Goal: Transaction & Acquisition: Purchase product/service

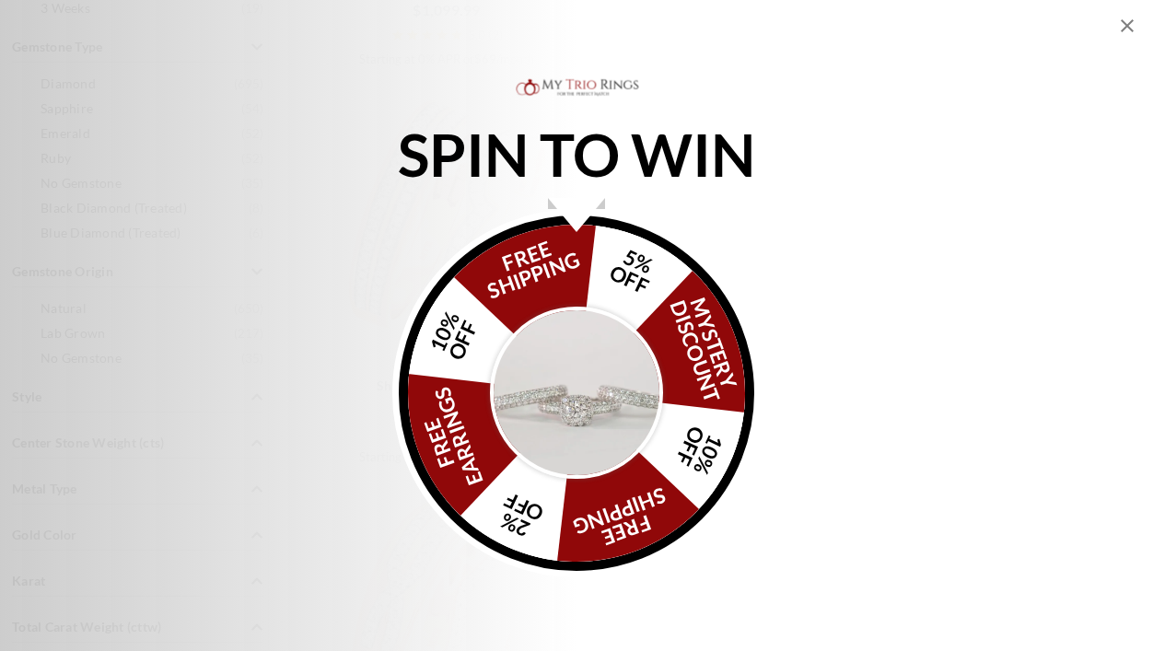
scroll to position [830, 0]
click at [580, 213] on div "Alia popup" at bounding box center [576, 215] width 57 height 34
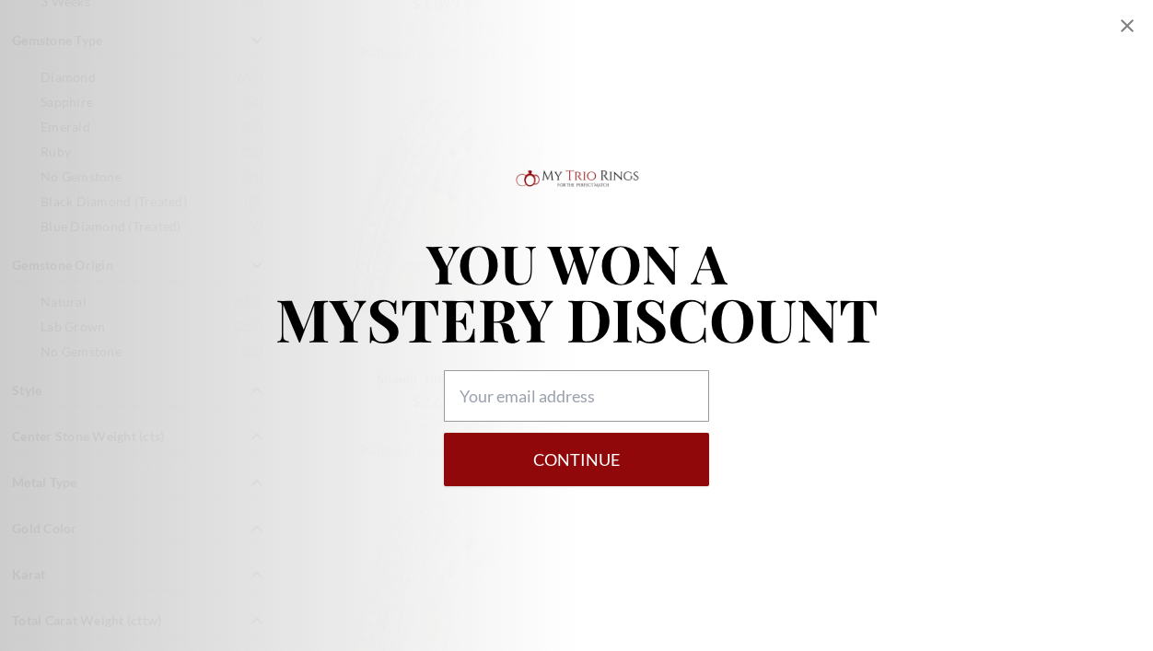
click at [1132, 28] on icon "Close popup" at bounding box center [1127, 26] width 22 height 22
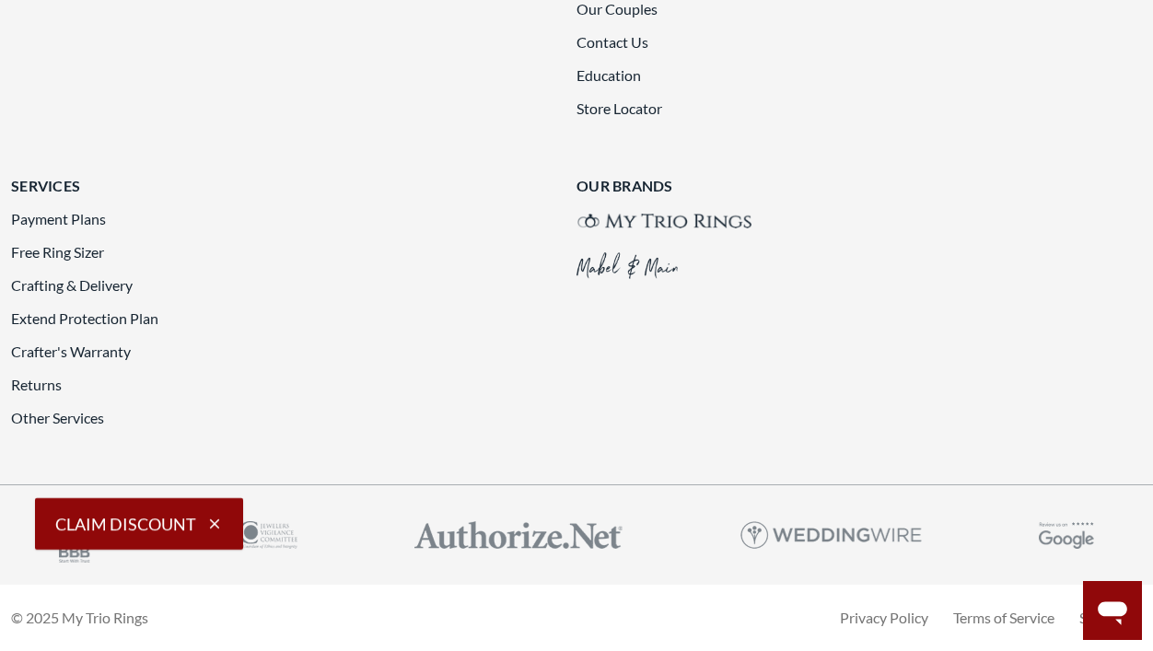
scroll to position [4115, 0]
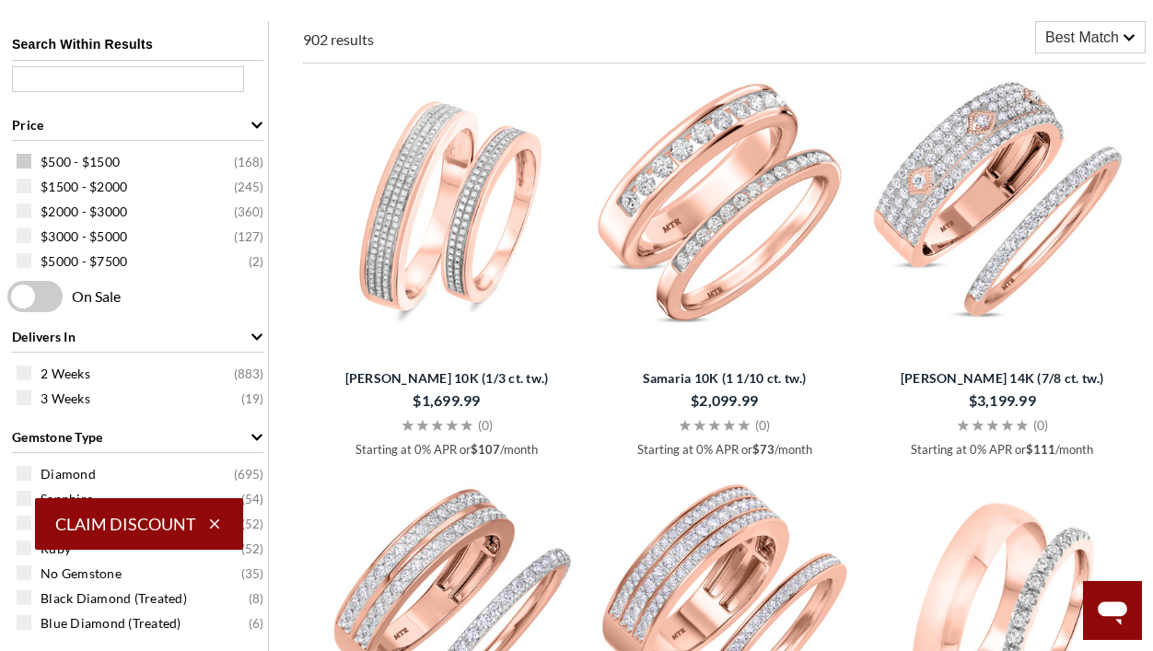
click at [20, 156] on span at bounding box center [24, 161] width 15 height 15
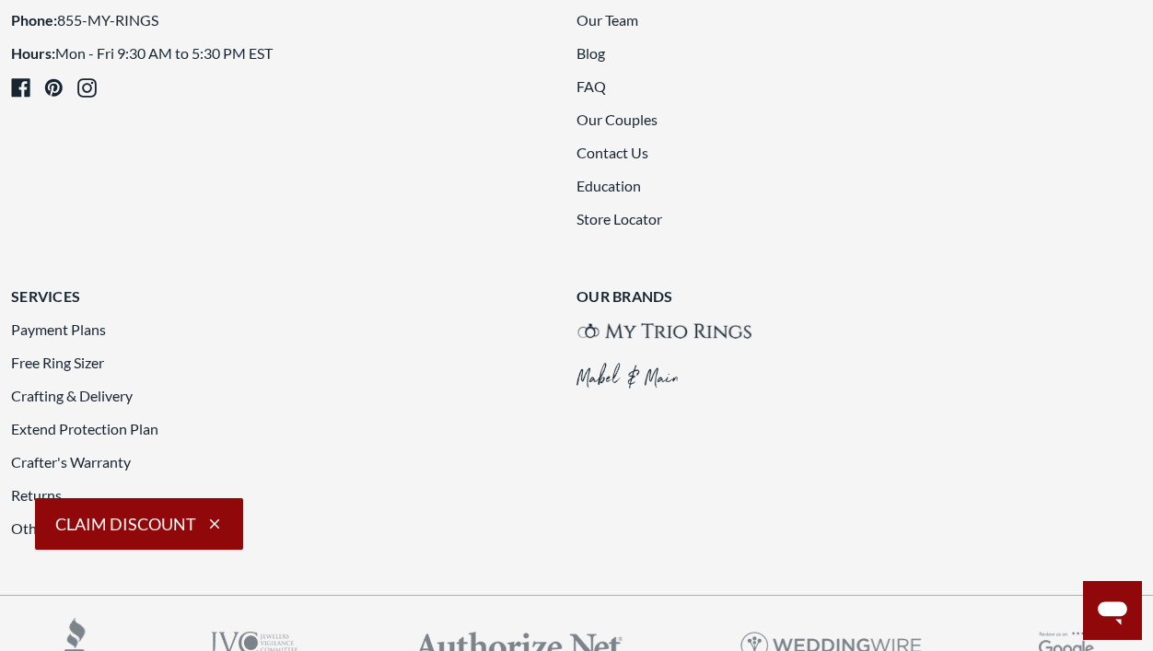
scroll to position [3943, 0]
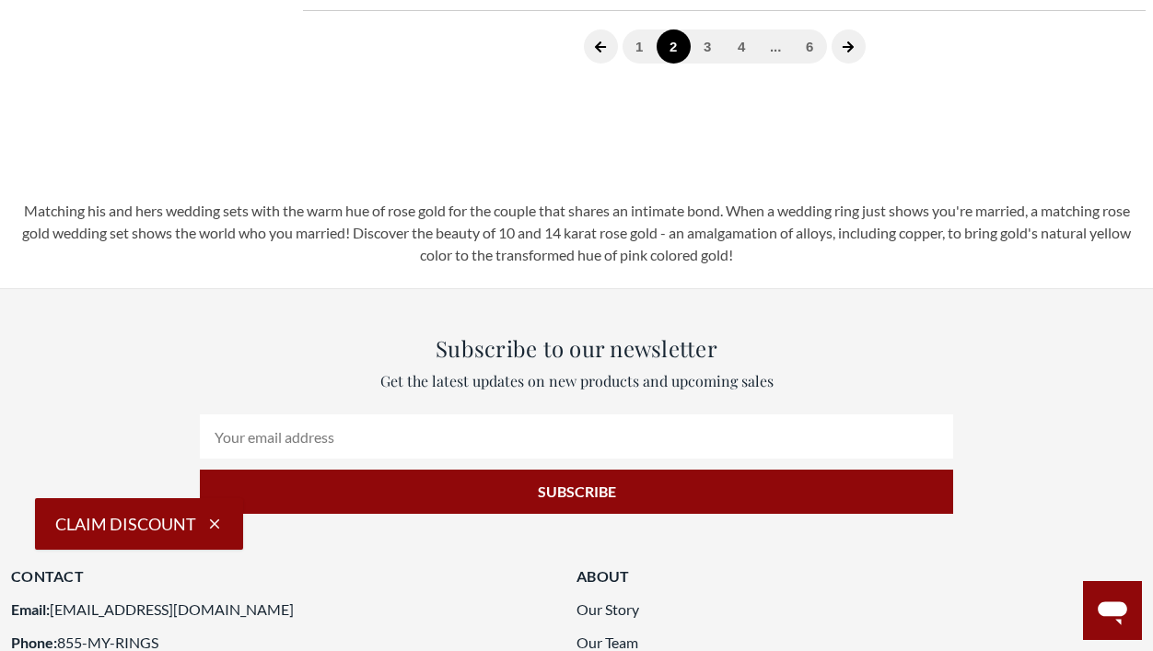
scroll to position [2796, 0]
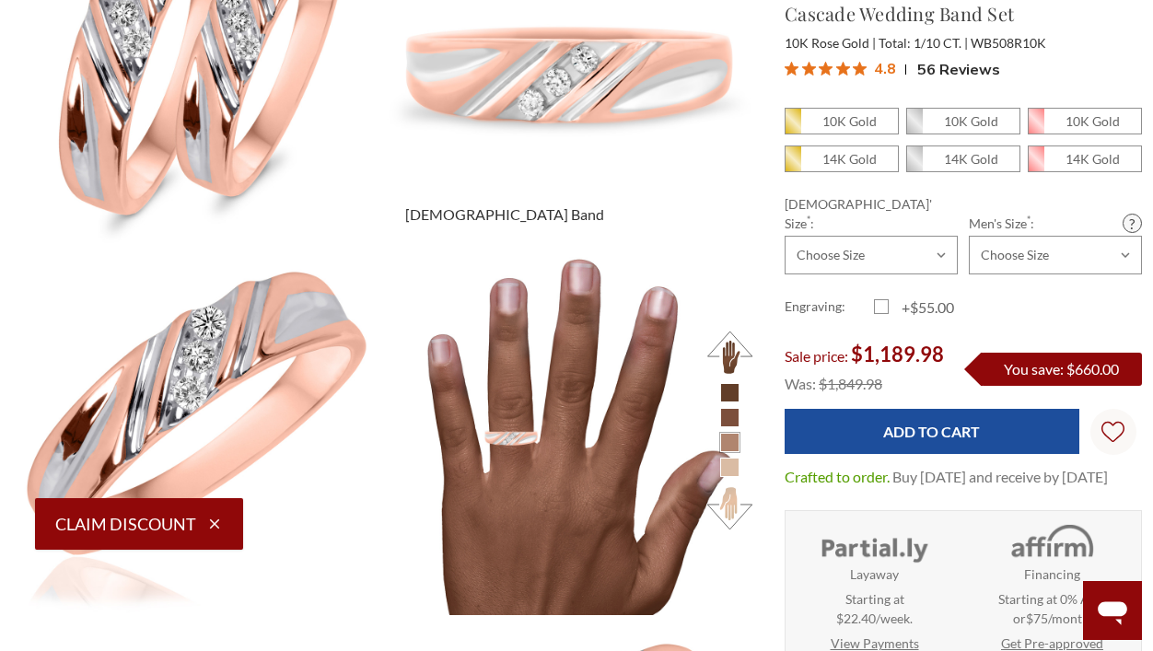
scroll to position [335, 0]
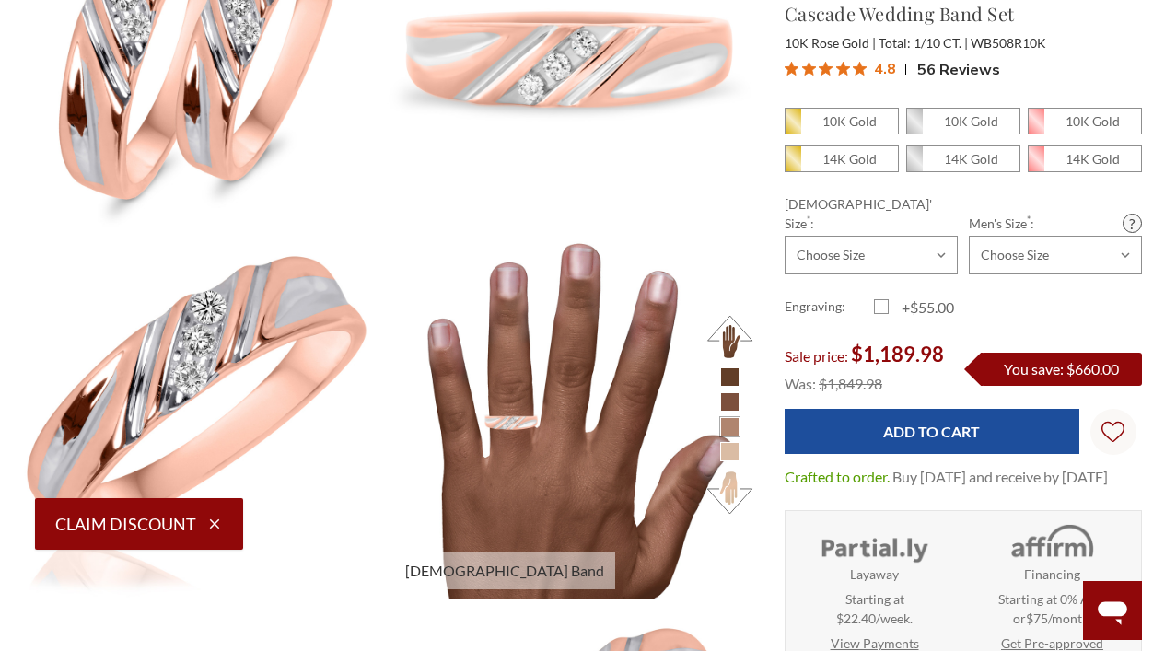
click at [726, 460] on li at bounding box center [729, 451] width 19 height 19
click at [727, 454] on li at bounding box center [729, 451] width 19 height 19
click at [728, 499] on button at bounding box center [730, 492] width 51 height 51
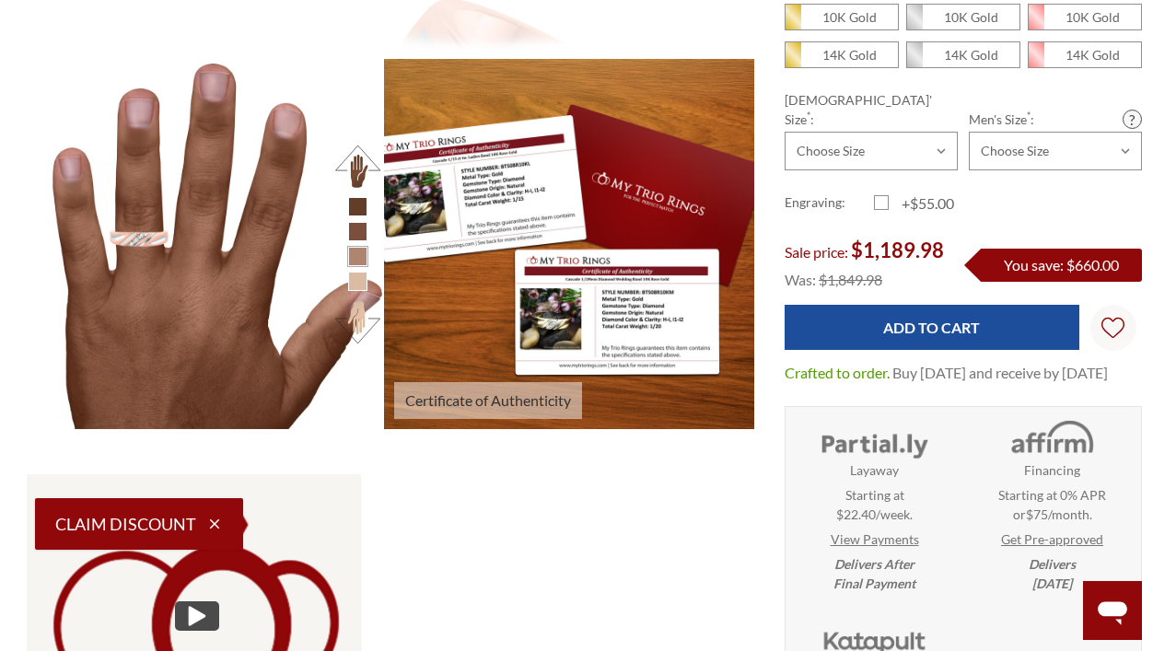
scroll to position [1264, 0]
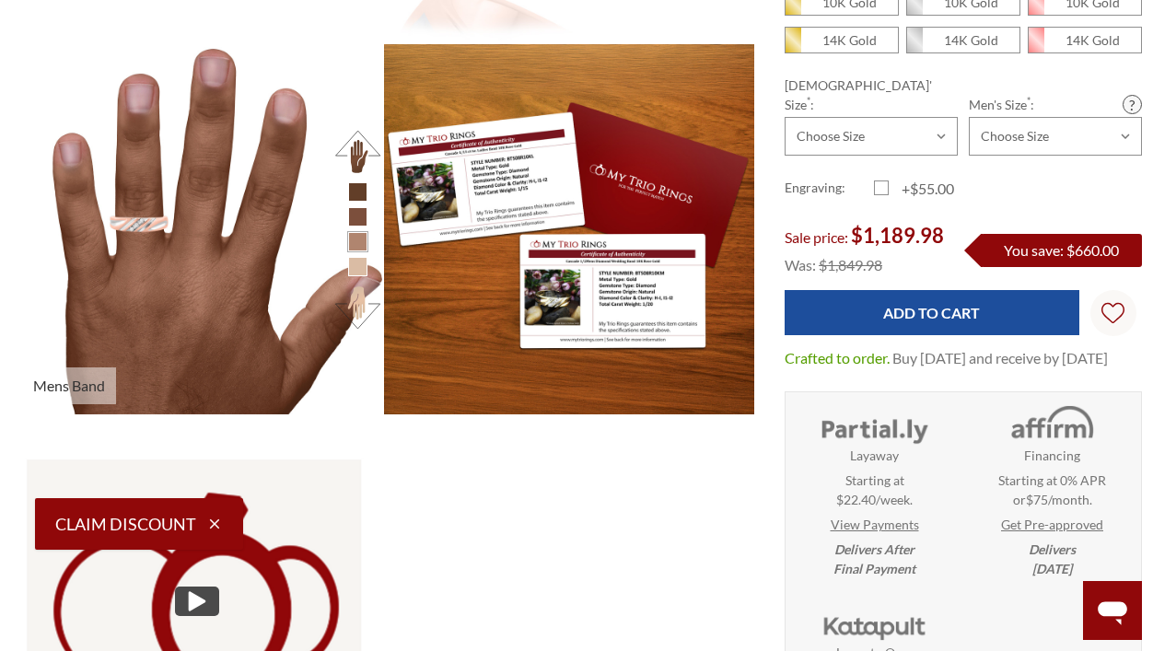
click at [360, 246] on li at bounding box center [357, 241] width 19 height 19
click at [352, 251] on li at bounding box center [357, 241] width 19 height 19
click at [349, 222] on li at bounding box center [357, 216] width 19 height 19
click at [355, 246] on li at bounding box center [357, 241] width 19 height 19
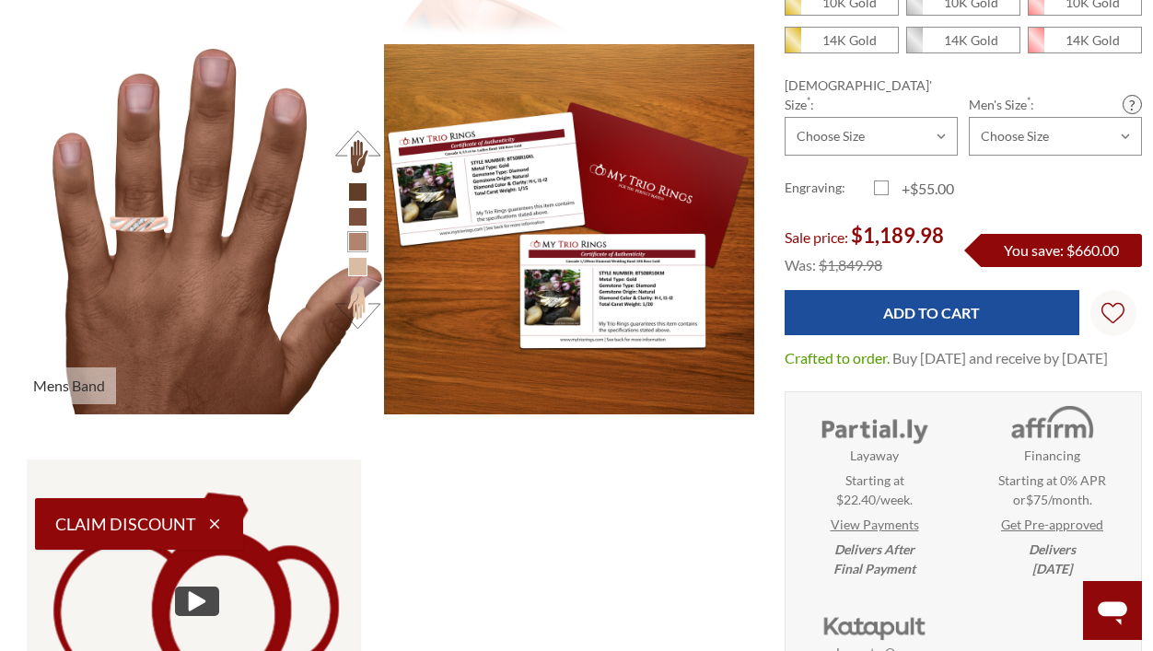
click at [356, 271] on li at bounding box center [357, 266] width 19 height 19
click at [355, 242] on li at bounding box center [357, 241] width 19 height 19
click at [357, 326] on button at bounding box center [357, 307] width 51 height 51
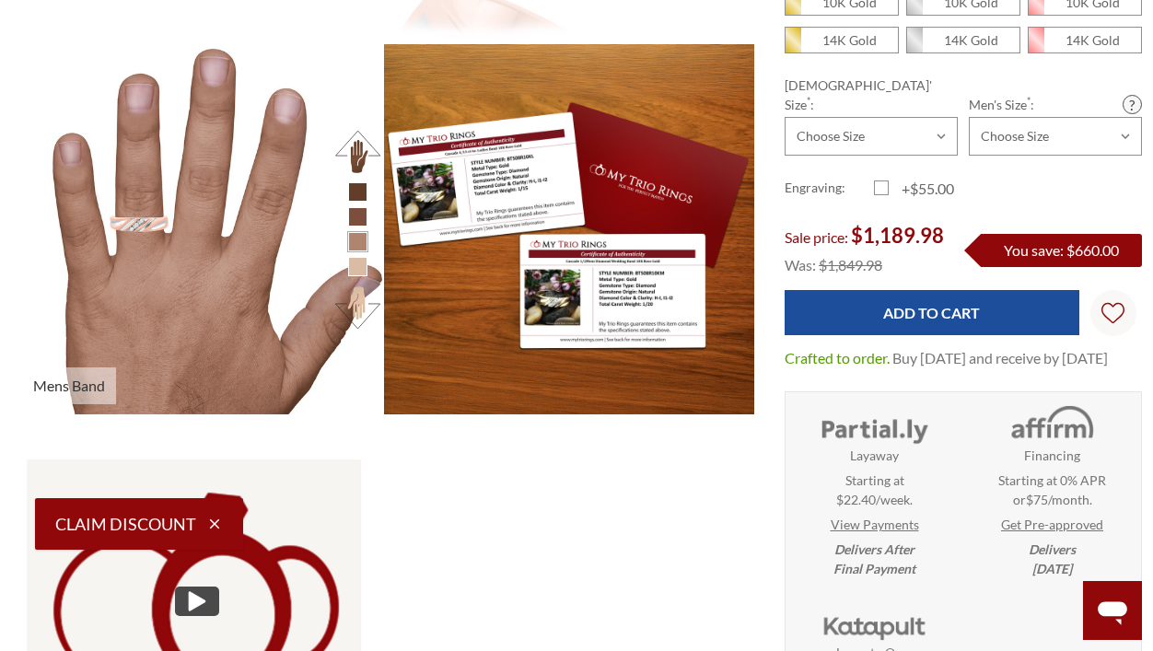
click at [355, 227] on li at bounding box center [357, 216] width 19 height 19
click at [364, 153] on button at bounding box center [357, 151] width 51 height 51
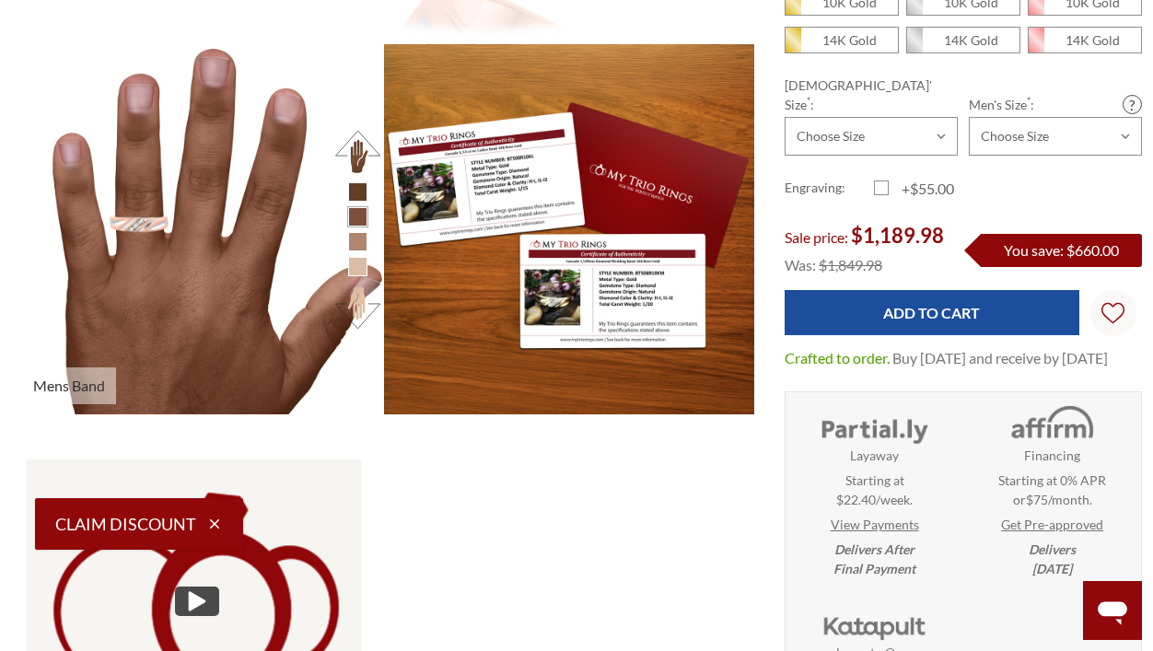
click at [364, 153] on button at bounding box center [357, 151] width 51 height 51
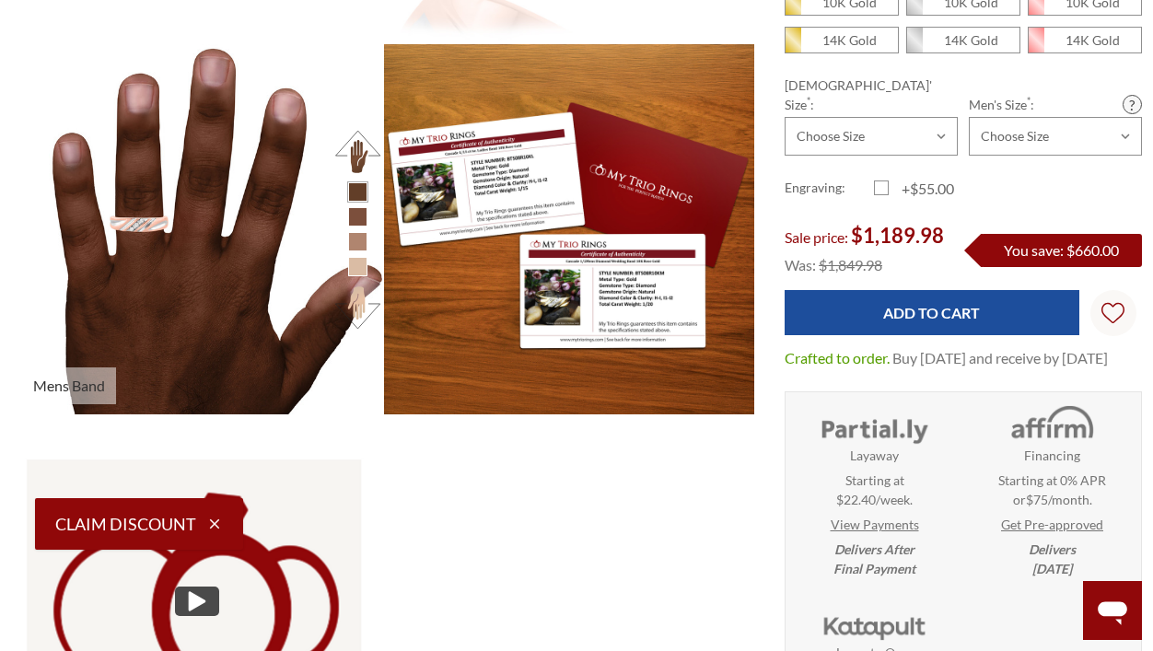
click at [364, 153] on button at bounding box center [357, 151] width 51 height 51
click at [356, 323] on button at bounding box center [357, 307] width 51 height 51
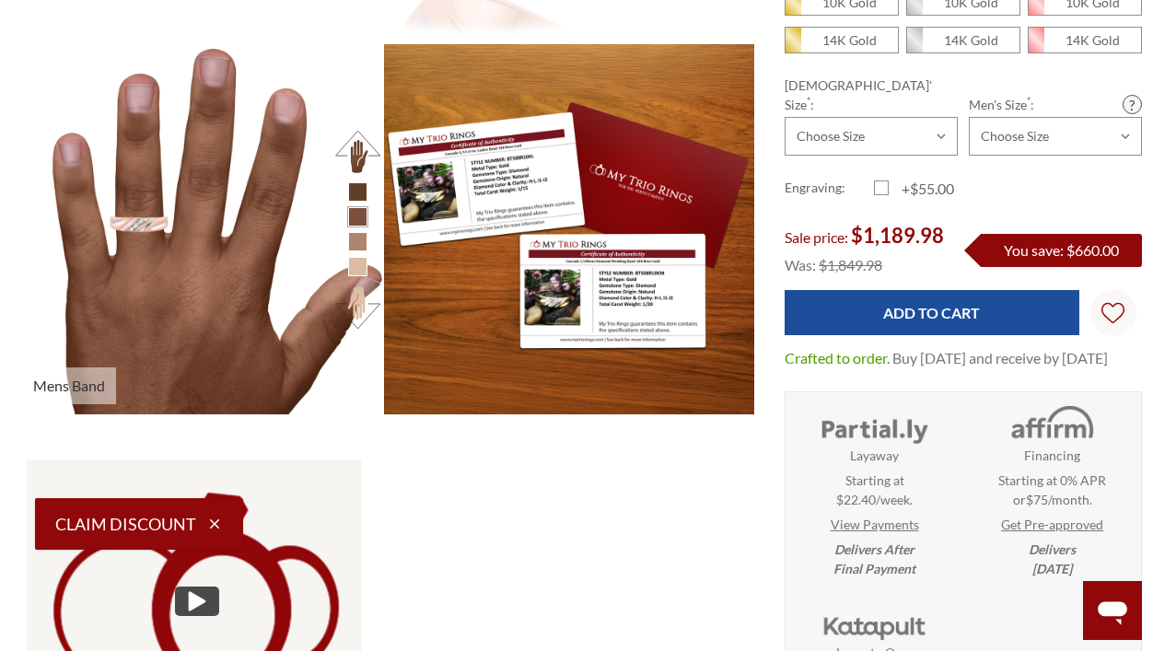
click at [356, 323] on button at bounding box center [357, 307] width 51 height 51
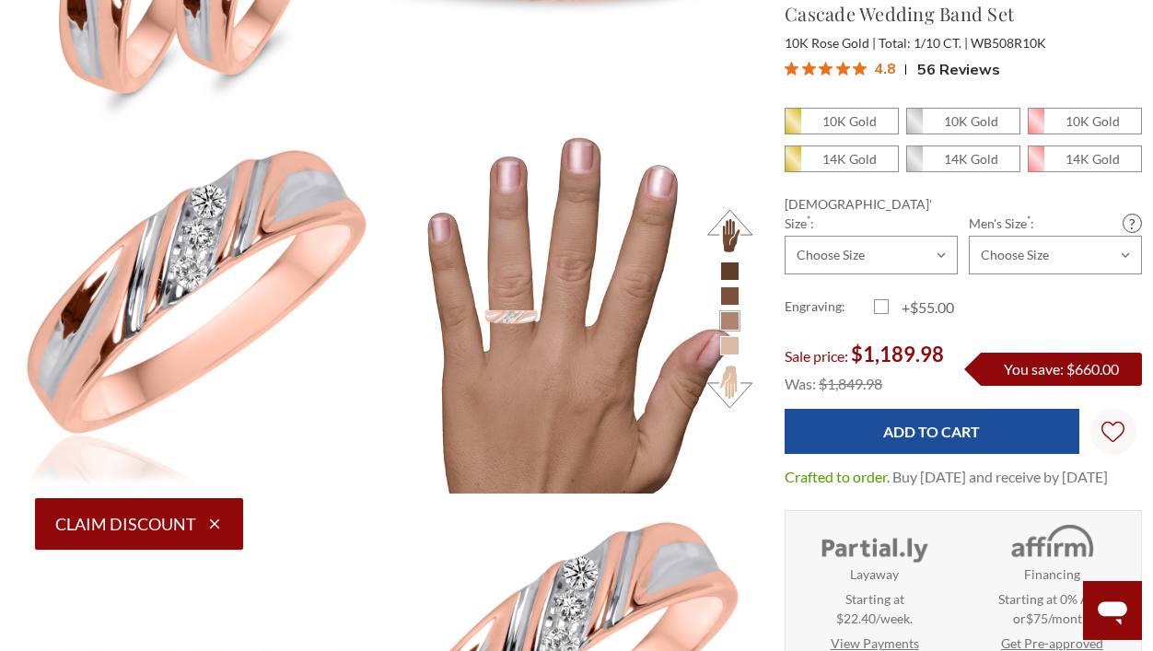
scroll to position [420, 0]
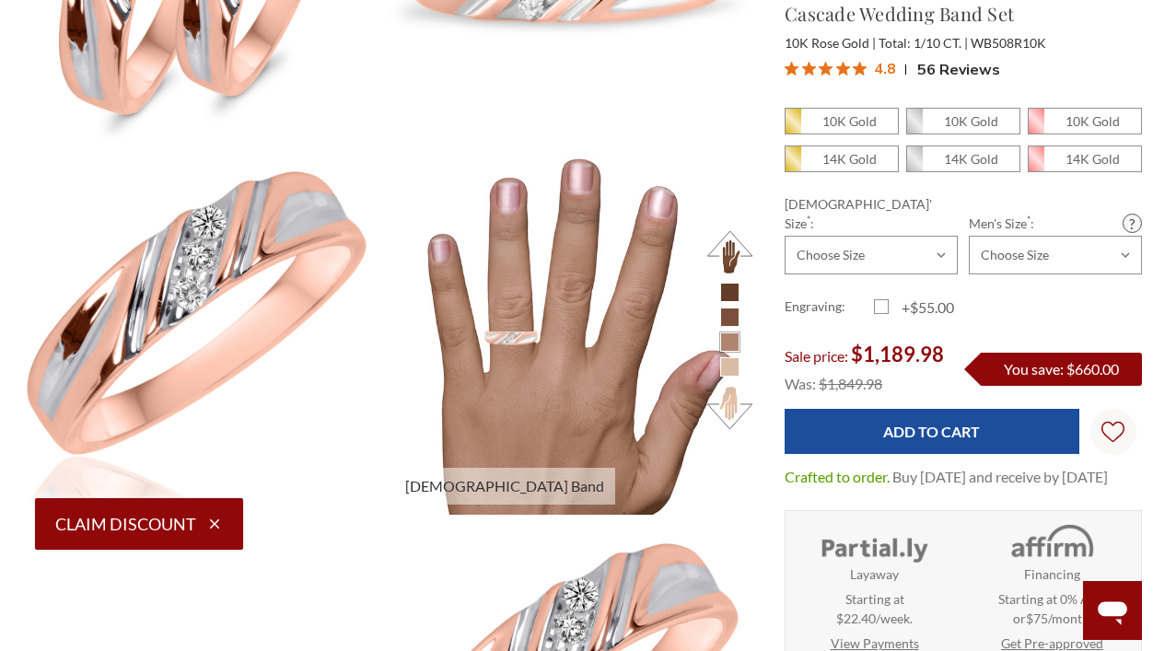
click at [734, 414] on button at bounding box center [730, 407] width 51 height 51
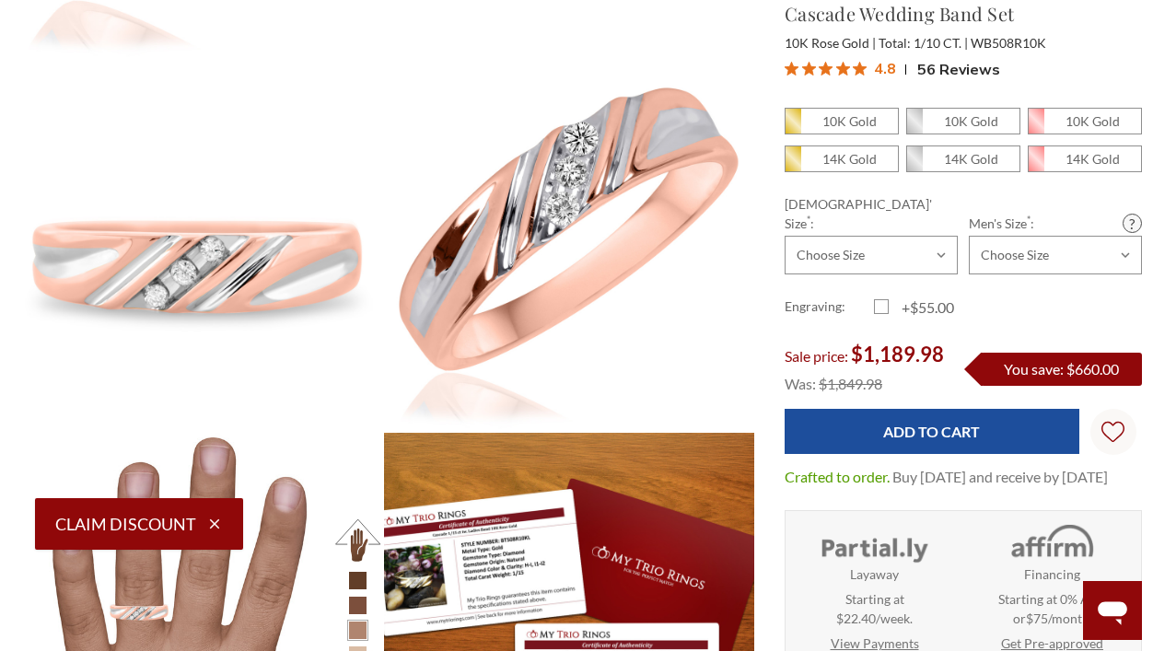
scroll to position [874, 0]
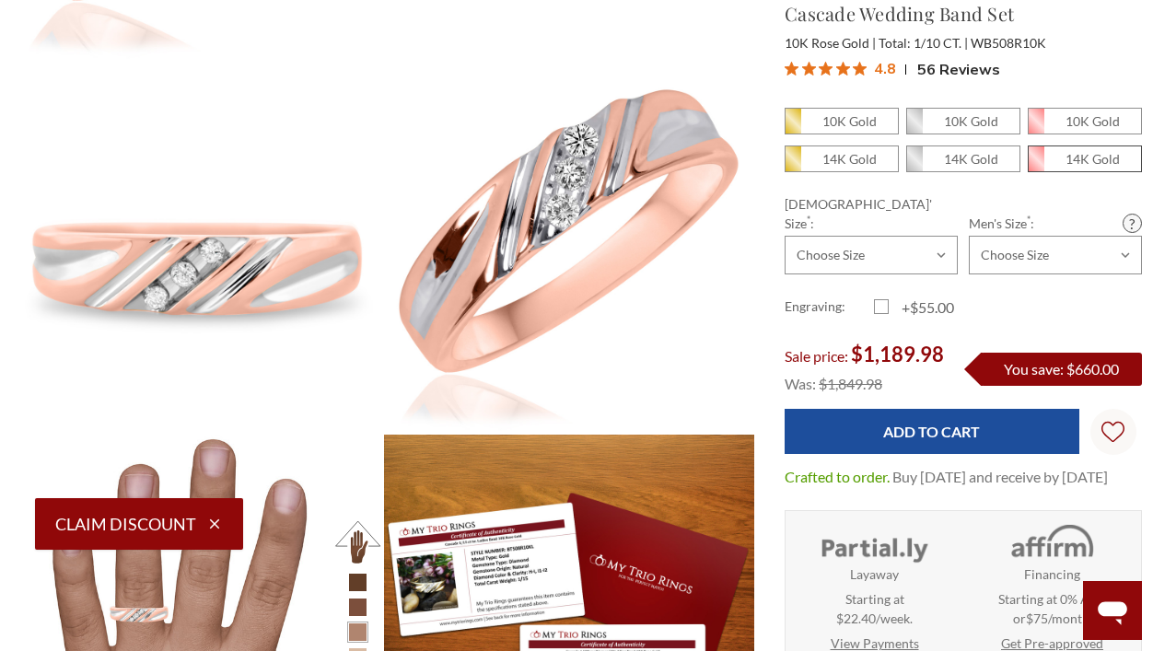
click at [1074, 163] on em "14K Gold" at bounding box center [1093, 159] width 54 height 16
click at [1036, 164] on input "14K Gold" at bounding box center [1035, 164] width 1 height 1
radio input "true"
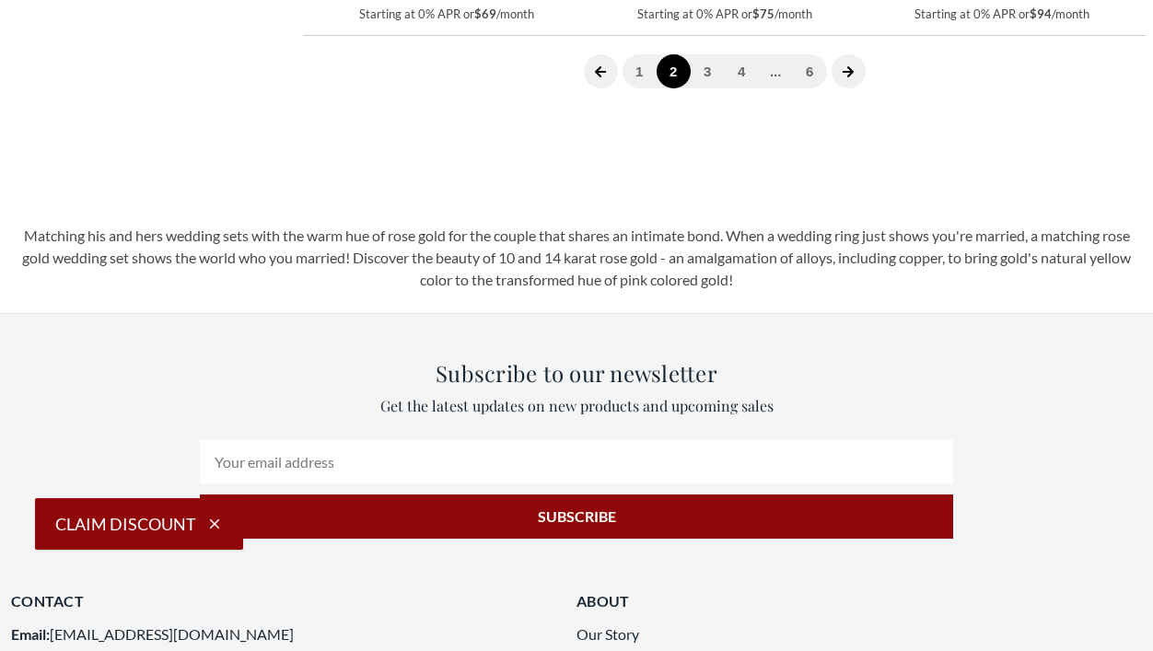
scroll to position [2797, 0]
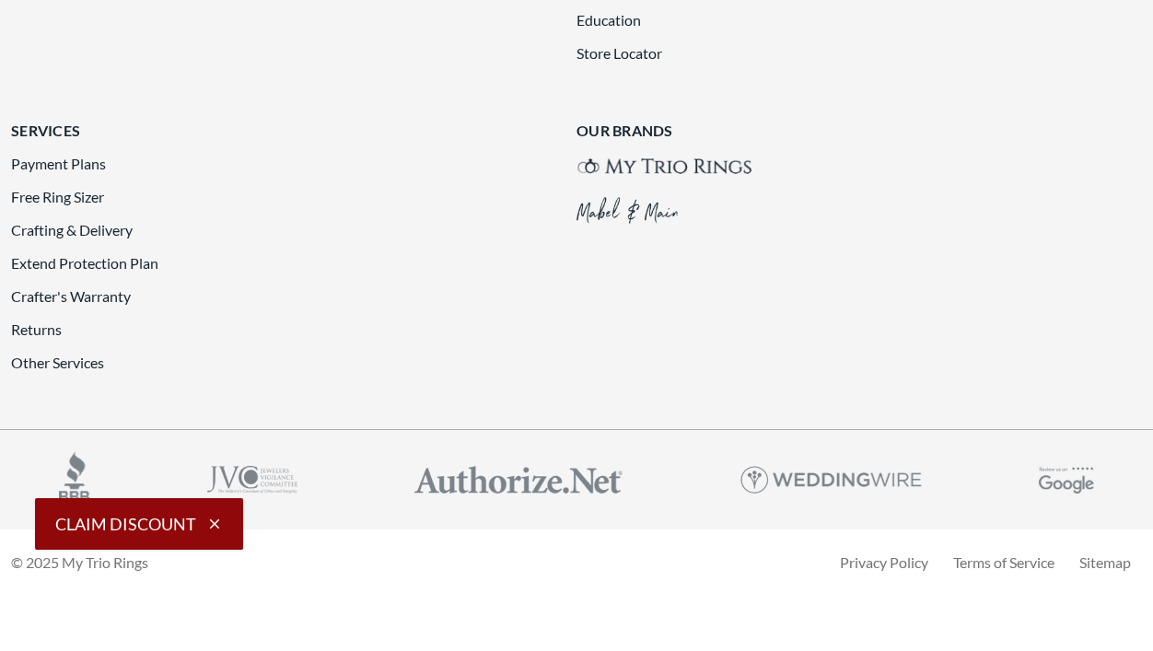
scroll to position [4098, 0]
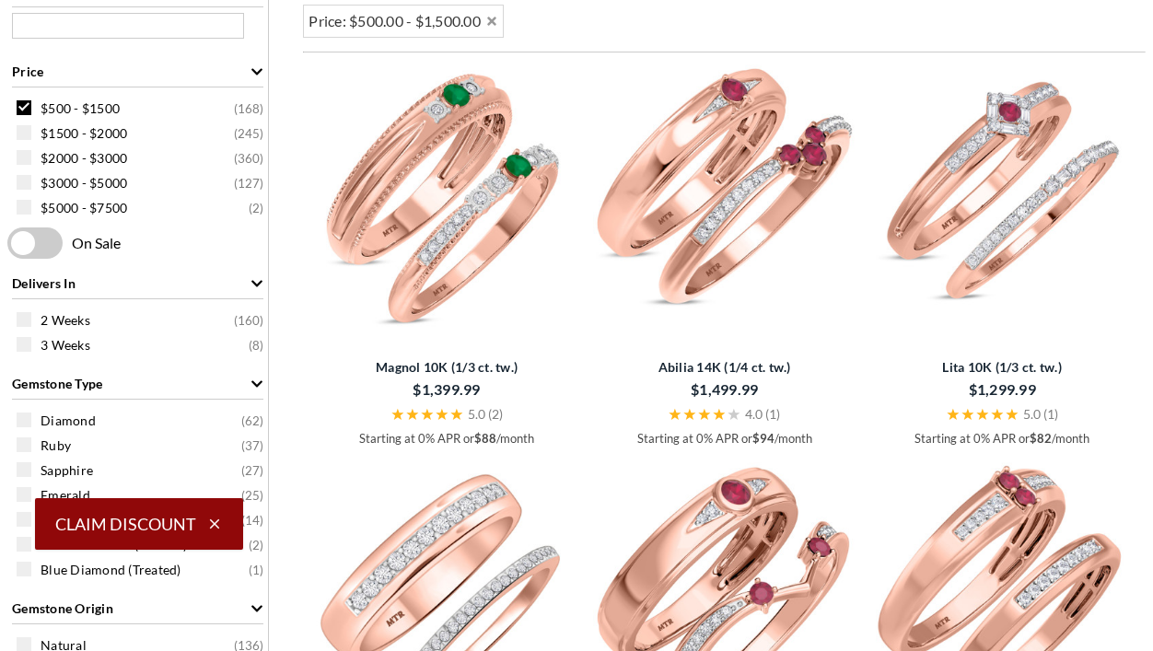
scroll to position [489, 0]
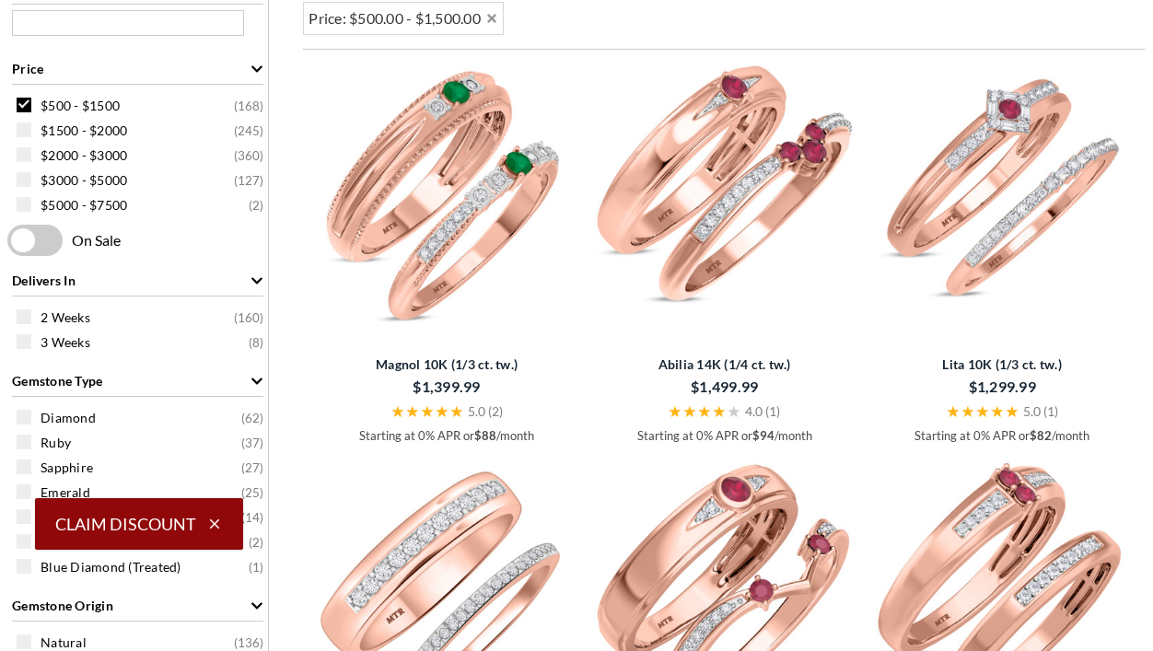
click at [30, 237] on span at bounding box center [34, 240] width 55 height 31
click at [11, 241] on input "checkbox" at bounding box center [11, 241] width 0 height 0
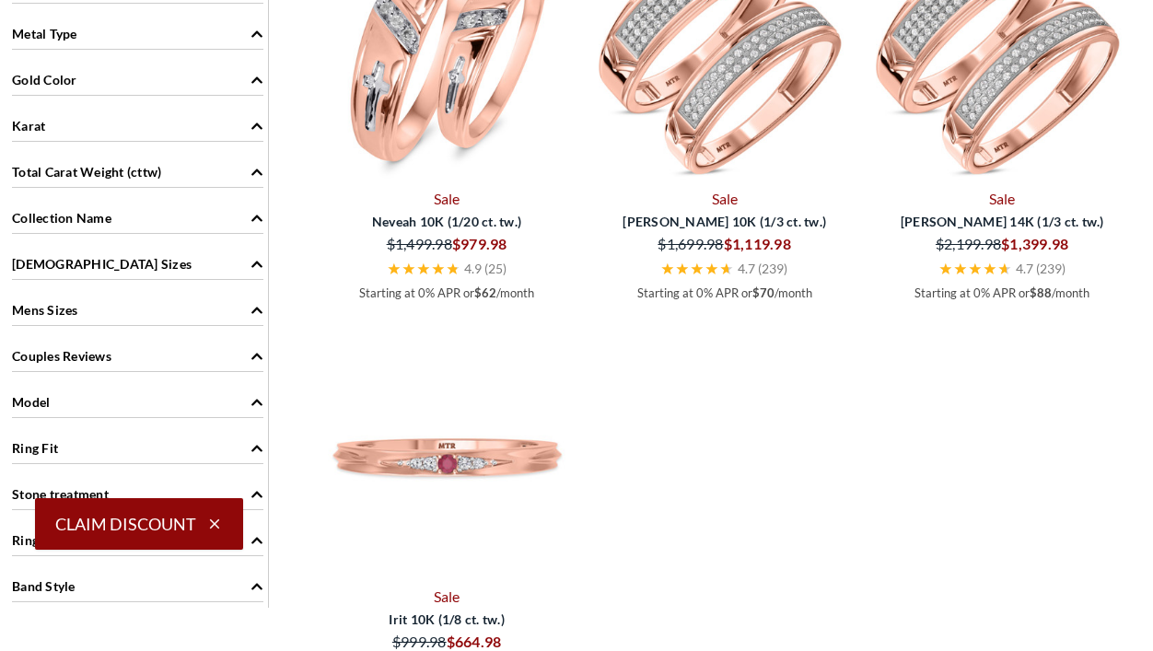
scroll to position [1027, 0]
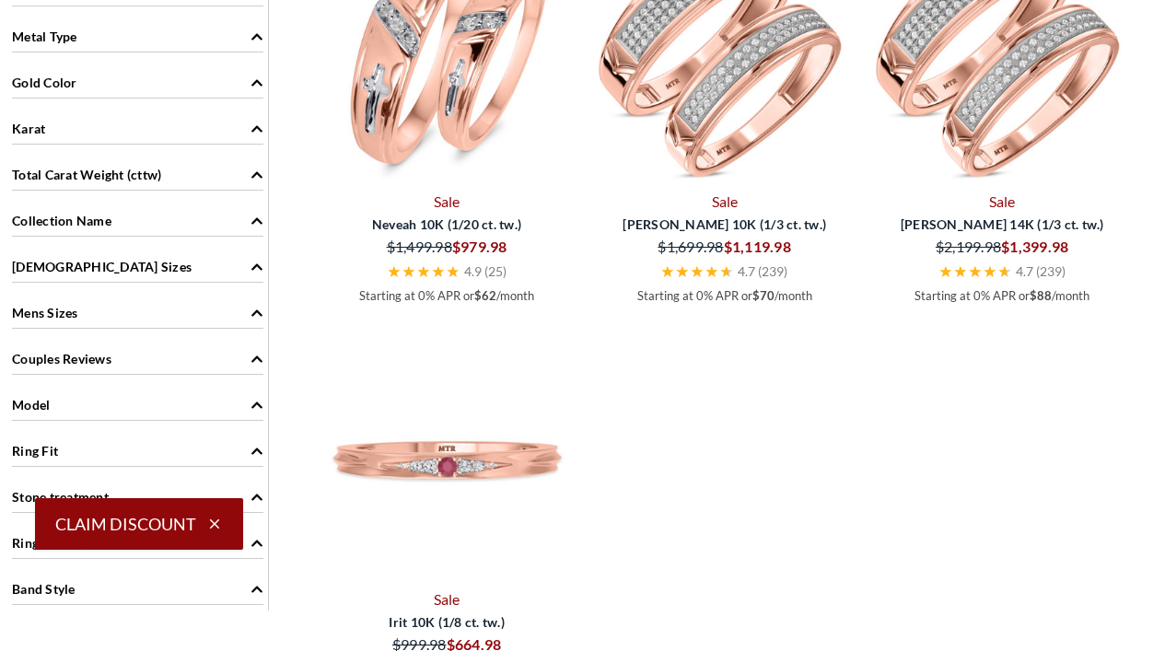
click at [449, 524] on img at bounding box center [446, 451] width 263 height 263
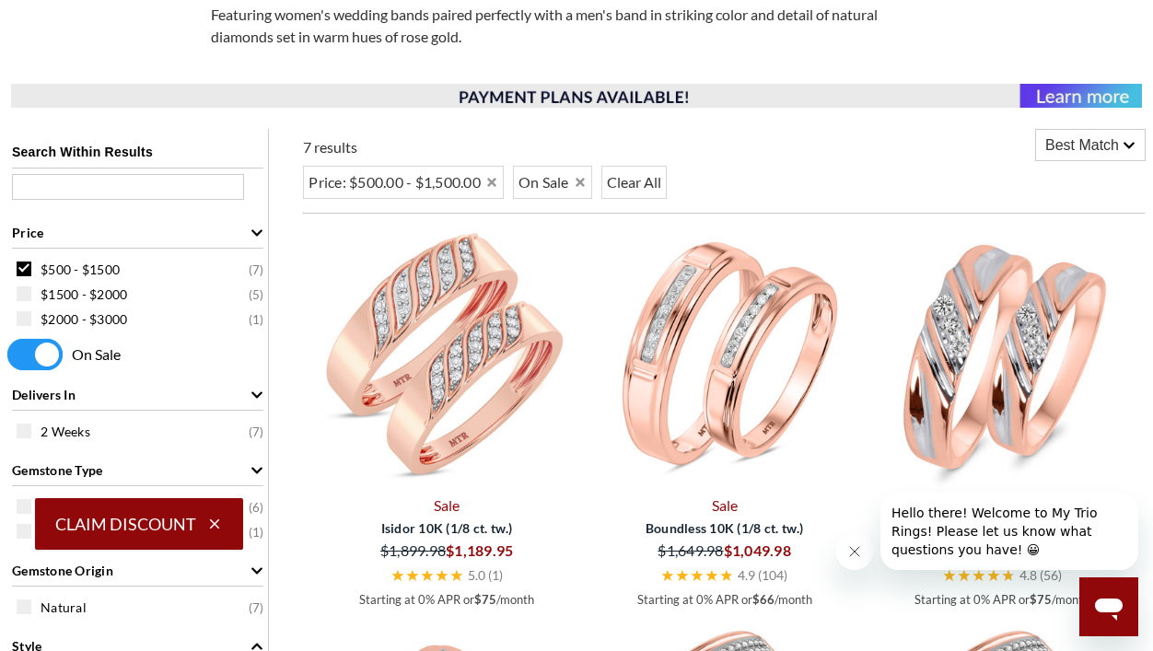
scroll to position [380, 0]
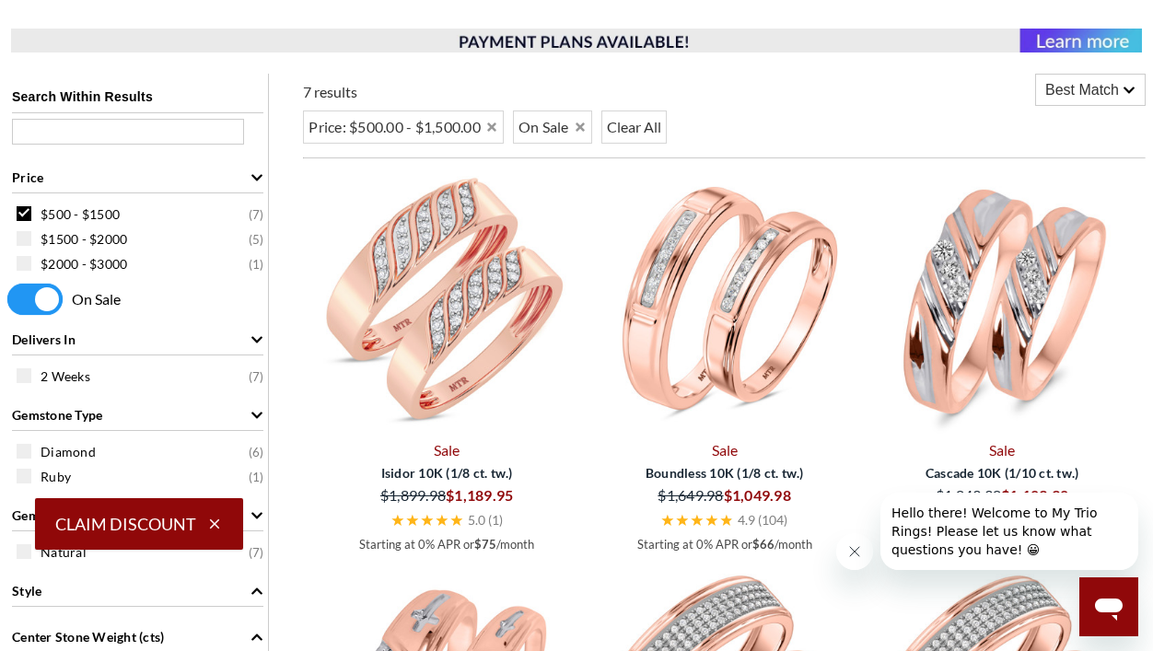
click at [42, 296] on span at bounding box center [34, 299] width 55 height 31
click at [11, 300] on input "checkbox" at bounding box center [11, 300] width 0 height 0
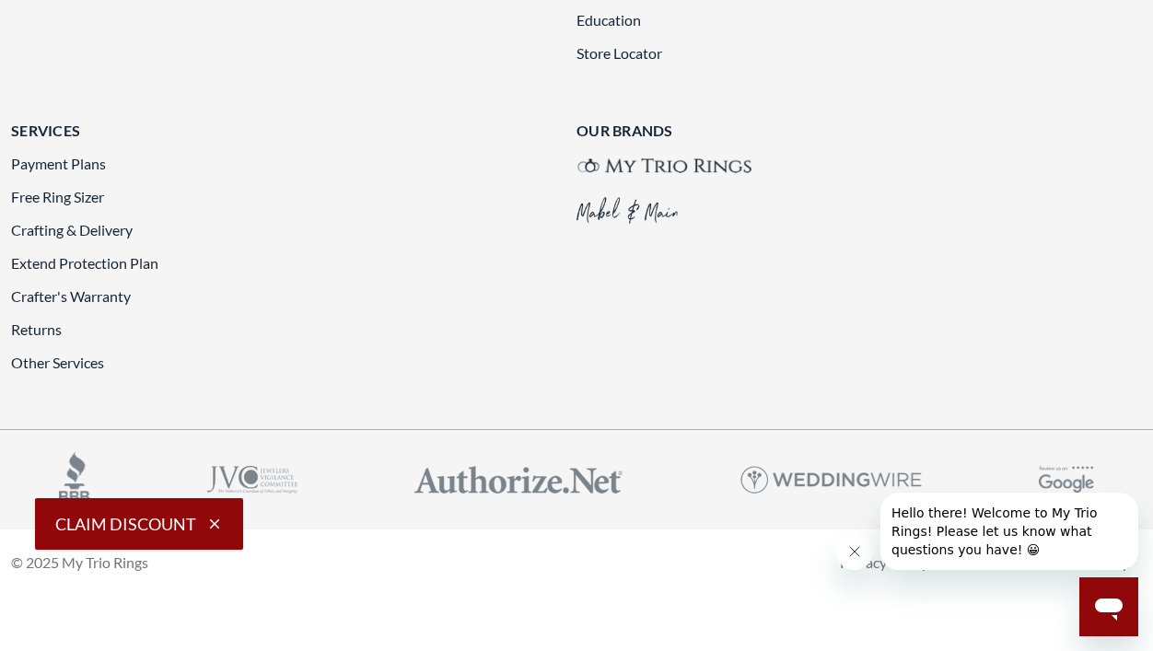
scroll to position [4095, 0]
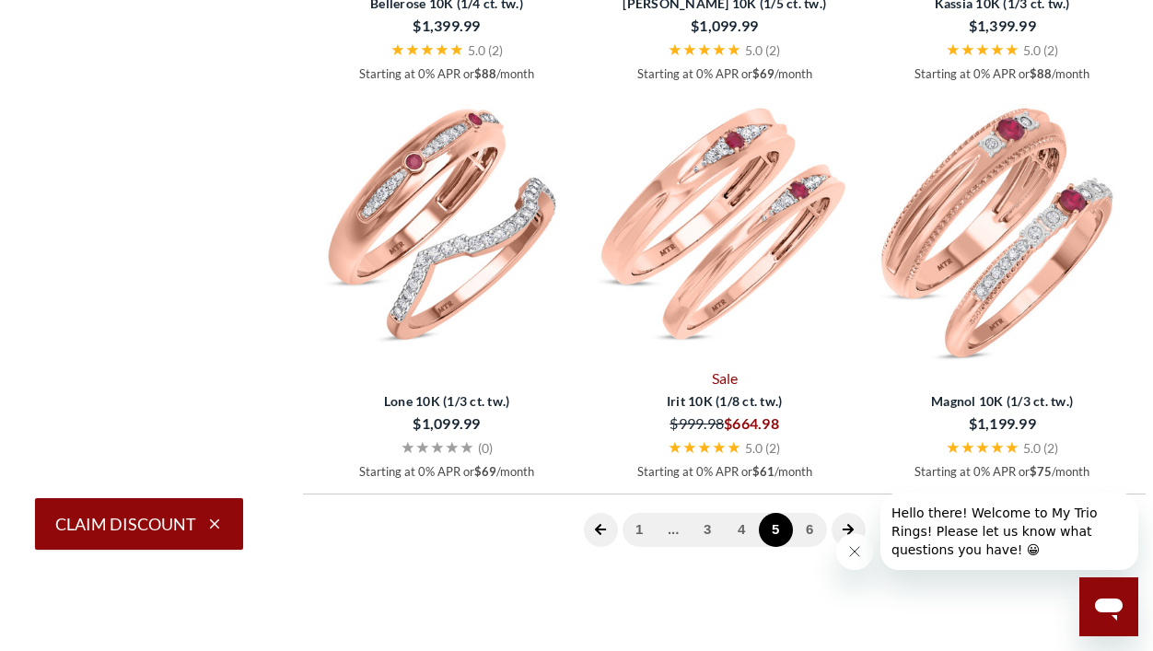
scroll to position [2463, 0]
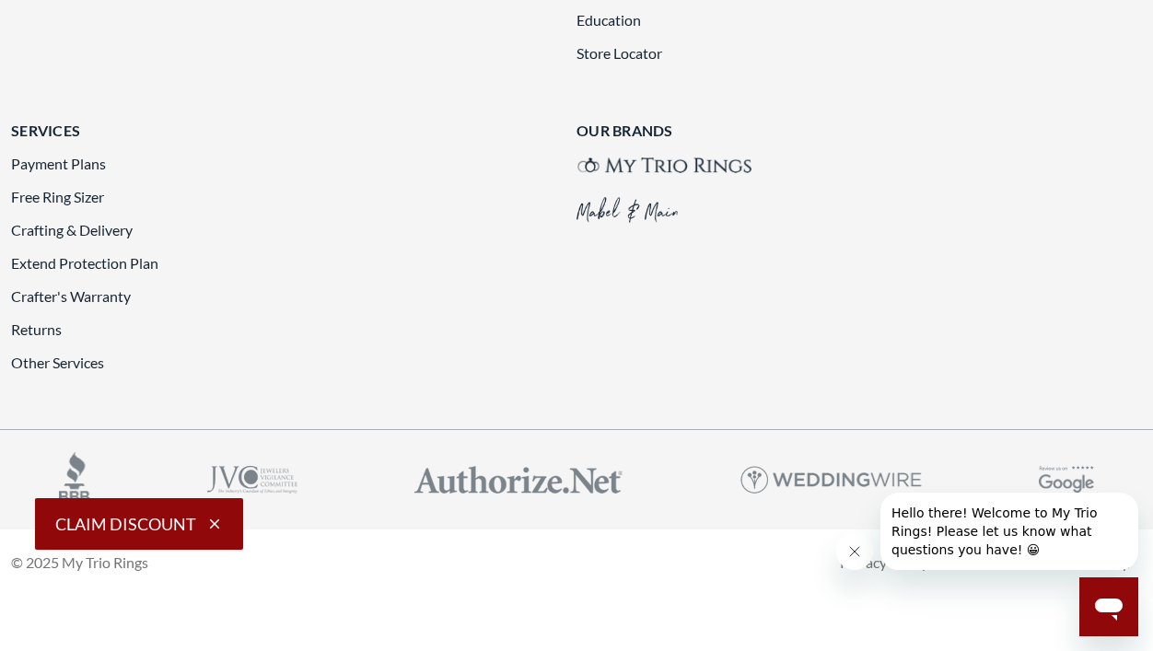
scroll to position [4185, 0]
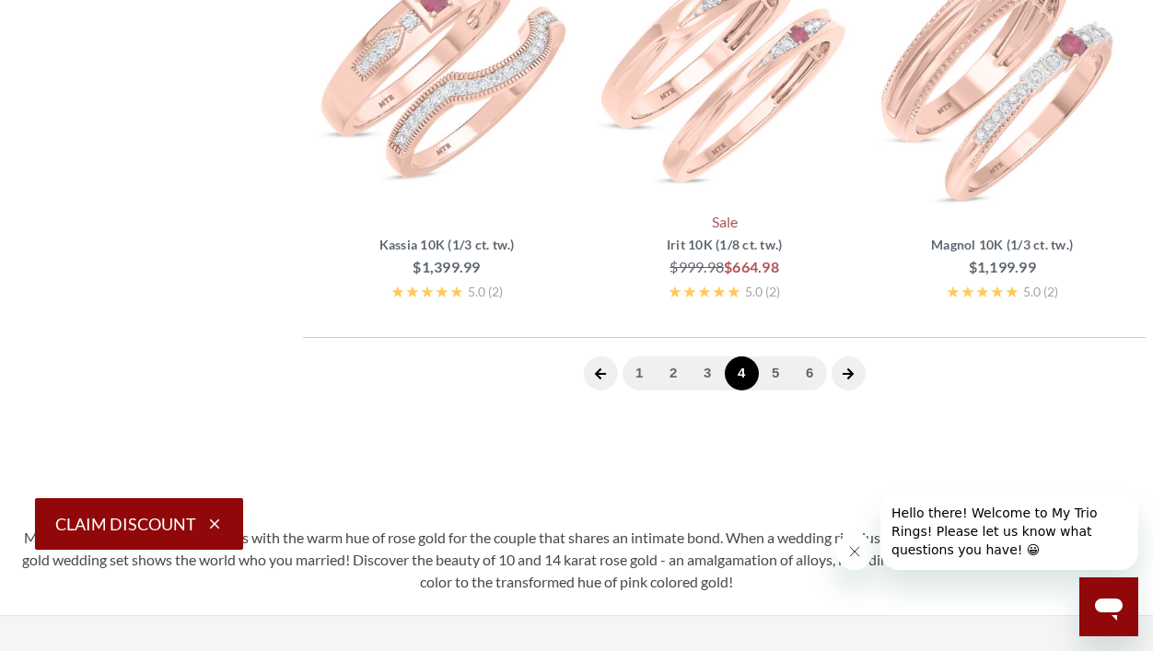
scroll to position [4187, 0]
